Goal: Navigation & Orientation: Understand site structure

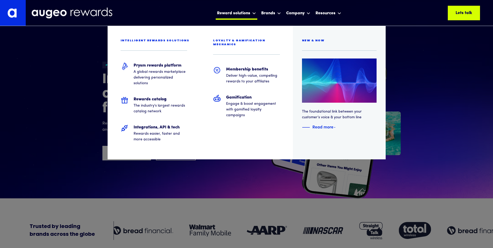
click at [252, 12] on icon at bounding box center [254, 13] width 4 height 2
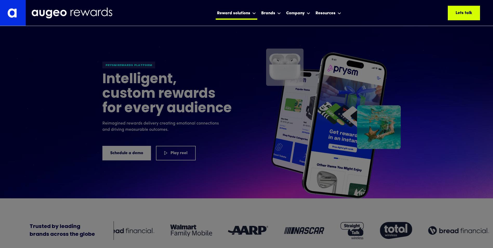
click at [252, 12] on icon at bounding box center [254, 13] width 4 height 2
